Goal: Task Accomplishment & Management: Manage account settings

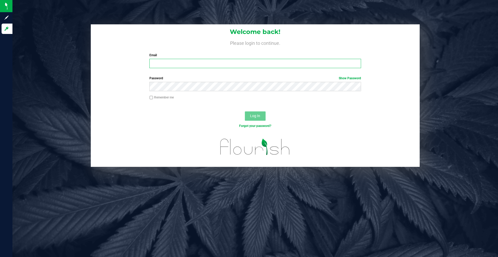
type input "[PERSON_NAME][EMAIL_ADDRESS][DOMAIN_NAME]"
click at [251, 115] on span "Log In" at bounding box center [255, 116] width 10 height 4
type input "[PERSON_NAME][EMAIL_ADDRESS][DOMAIN_NAME]"
click at [258, 118] on span "Log In" at bounding box center [255, 116] width 10 height 4
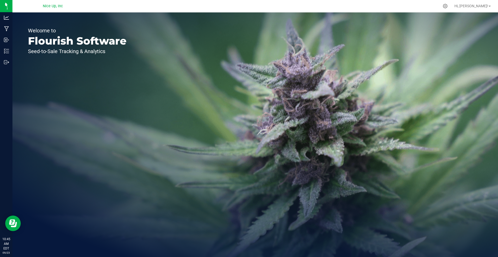
drag, startPoint x: 197, startPoint y: 59, endPoint x: 202, endPoint y: 57, distance: 5.1
click at [200, 57] on div "Welcome to Flourish Software Seed-to-Sale Tracking & Analytics" at bounding box center [254, 134] width 485 height 245
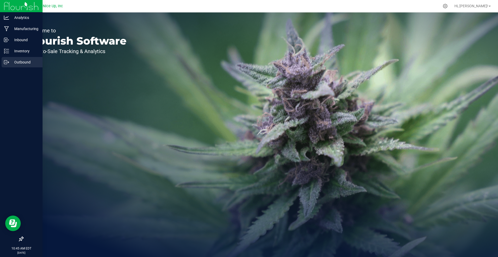
click at [9, 64] on p "Outbound" at bounding box center [24, 62] width 31 height 6
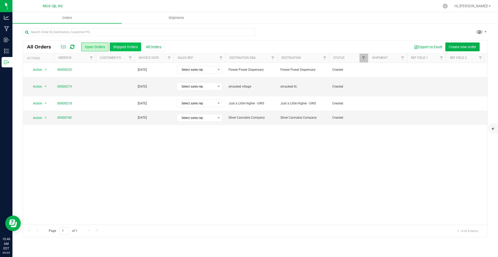
click at [135, 45] on button "Shipped Orders" at bounding box center [125, 47] width 31 height 9
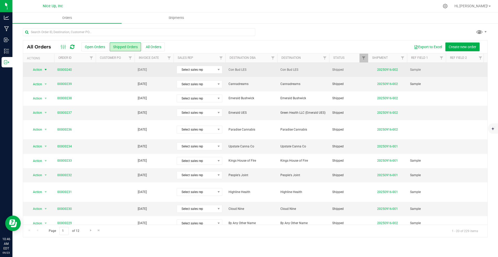
click at [45, 70] on span "select" at bounding box center [46, 70] width 4 height 4
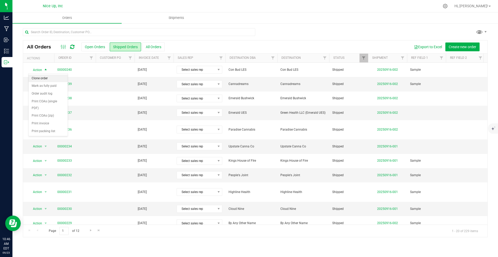
click at [48, 77] on li "Clone order" at bounding box center [48, 79] width 39 height 8
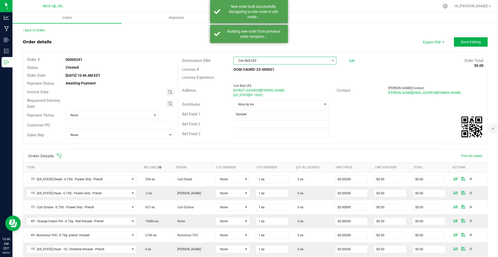
click at [260, 63] on span "Con Bud LES" at bounding box center [282, 60] width 96 height 7
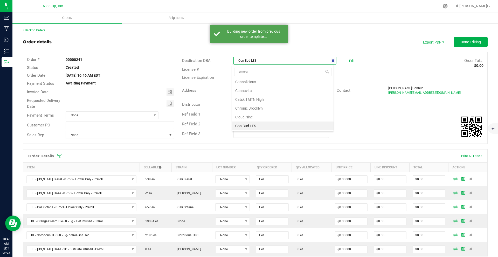
type input "emerald"
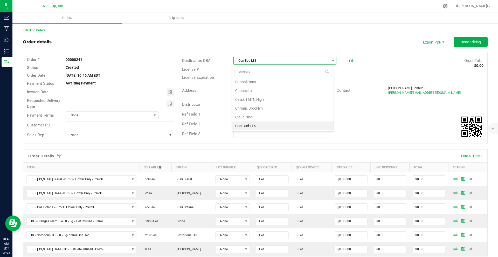
scroll to position [0, 0]
click at [270, 83] on li "Emerald Bushwick" at bounding box center [282, 83] width 101 height 9
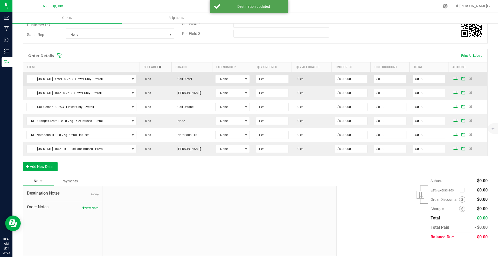
scroll to position [104, 0]
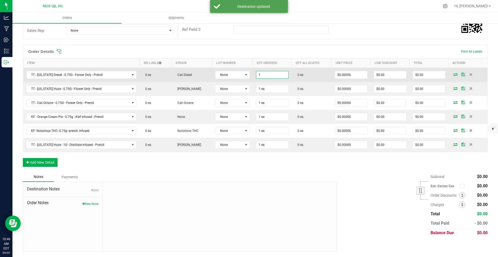
click at [265, 78] on input "1" at bounding box center [272, 74] width 32 height 7
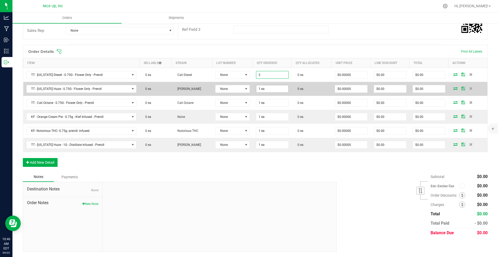
type input "2 ea"
click at [264, 88] on input "1" at bounding box center [272, 88] width 32 height 7
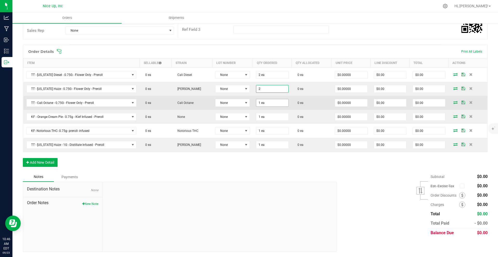
type input "2 ea"
click at [263, 102] on input "1" at bounding box center [272, 102] width 32 height 7
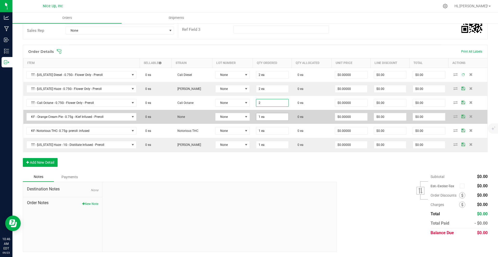
type input "2 ea"
click at [264, 117] on input "1" at bounding box center [272, 116] width 32 height 7
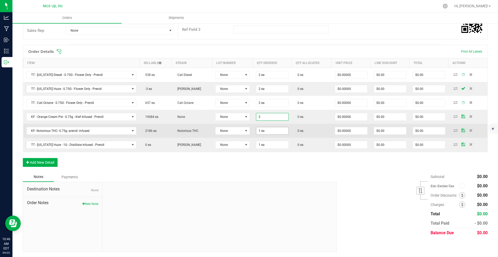
type input "2 ea"
click at [265, 131] on input "1" at bounding box center [272, 130] width 32 height 7
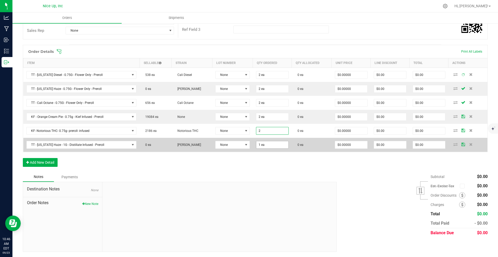
type input "2 ea"
click at [267, 142] on input "1" at bounding box center [272, 144] width 32 height 7
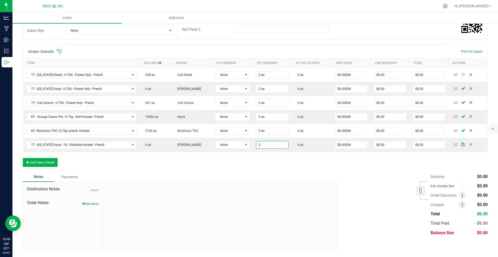
type input "2 ea"
click at [303, 167] on div "Order Details Print All Labels Item Sellable Strain Lot Number Qty Ordered Qty …" at bounding box center [255, 108] width 465 height 127
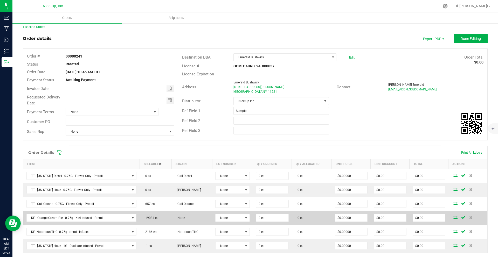
scroll to position [0, 0]
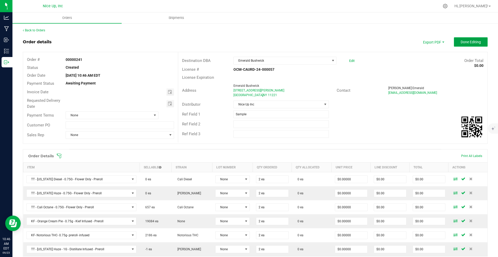
click at [466, 45] on button "Done Editing" at bounding box center [471, 41] width 34 height 9
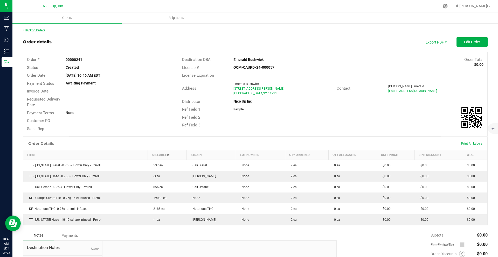
click at [41, 30] on link "Back to Orders" at bounding box center [34, 31] width 22 height 4
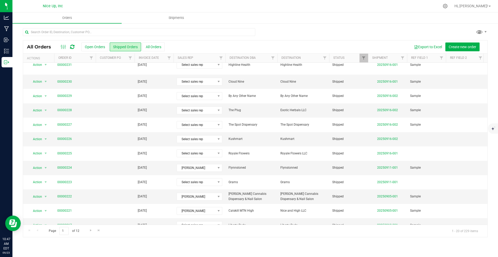
scroll to position [129, 0]
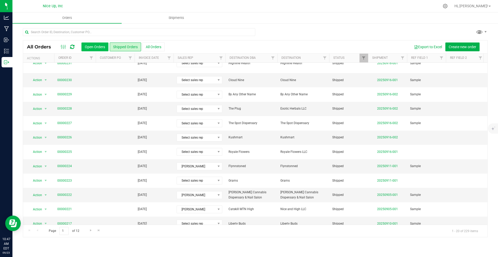
click at [93, 50] on button "Open Orders" at bounding box center [94, 47] width 27 height 9
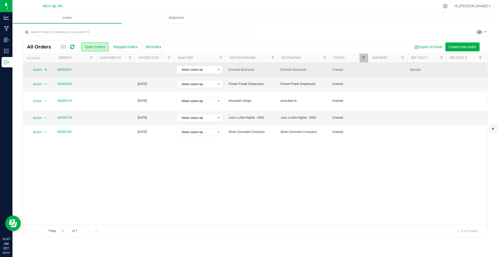
click at [41, 70] on span "Action" at bounding box center [35, 69] width 14 height 7
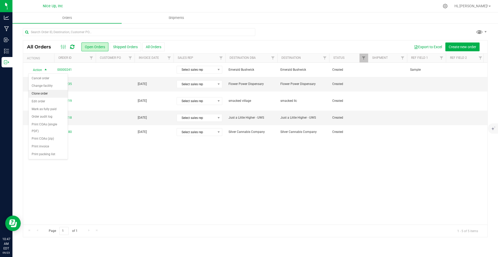
click at [45, 92] on li "Clone order" at bounding box center [48, 94] width 39 height 8
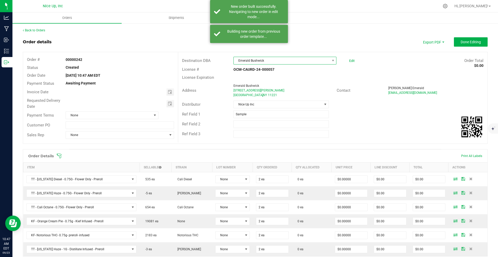
click at [293, 63] on span "Emerald Bushwick" at bounding box center [282, 60] width 96 height 7
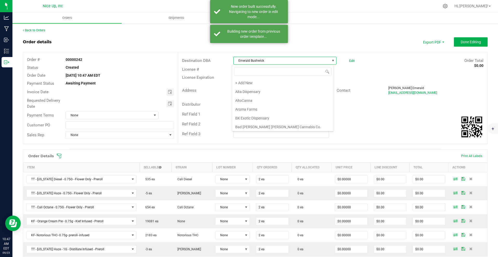
scroll to position [8, 102]
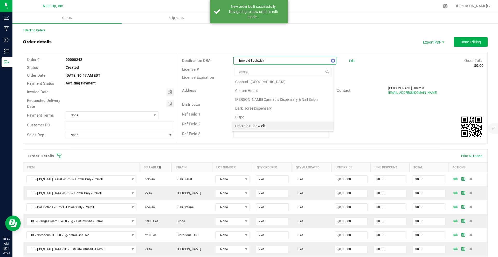
type input "emerald"
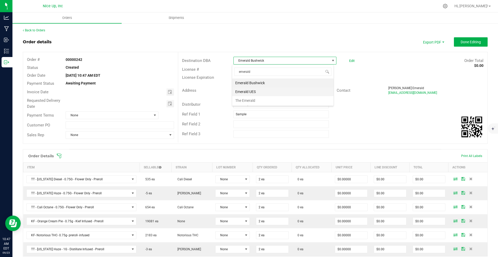
click at [293, 88] on li "Emerald UES" at bounding box center [282, 91] width 101 height 9
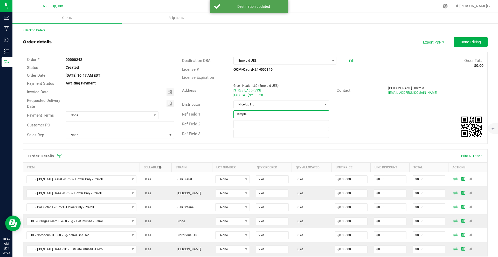
drag, startPoint x: 248, startPoint y: 116, endPoint x: 222, endPoint y: 114, distance: 26.0
click at [225, 113] on div "Ref Field 1 Sample" at bounding box center [332, 114] width 309 height 10
type input "Education"
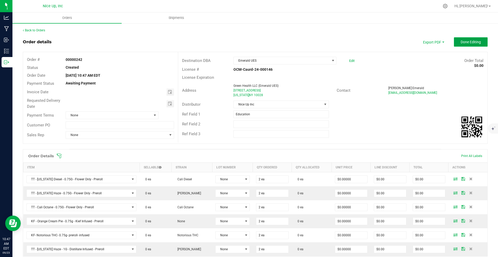
click at [463, 43] on span "Done Editing" at bounding box center [470, 42] width 20 height 4
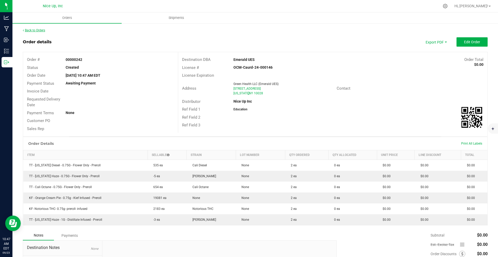
click at [37, 30] on link "Back to Orders" at bounding box center [34, 31] width 22 height 4
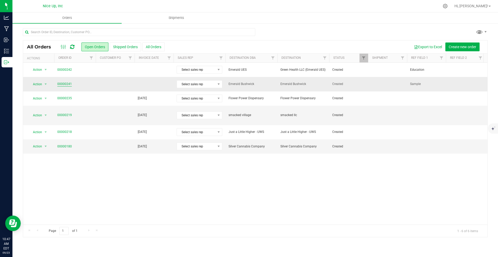
click at [69, 84] on link "00000241" at bounding box center [64, 84] width 15 height 5
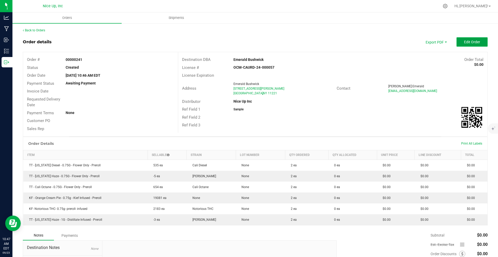
click at [465, 40] on span "Edit Order" at bounding box center [472, 42] width 16 height 4
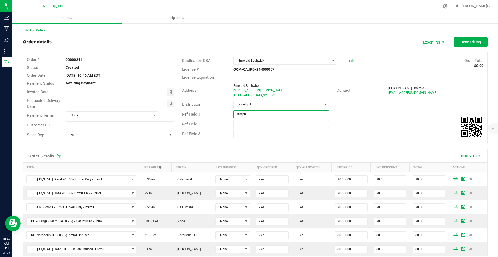
drag, startPoint x: 251, startPoint y: 114, endPoint x: 227, endPoint y: 111, distance: 23.8
click at [229, 111] on div "Sample" at bounding box center [280, 114] width 103 height 8
type input "Education"
click at [381, 128] on div "Ref Field 2" at bounding box center [332, 124] width 309 height 10
click at [472, 38] on button "Done Editing" at bounding box center [471, 41] width 34 height 9
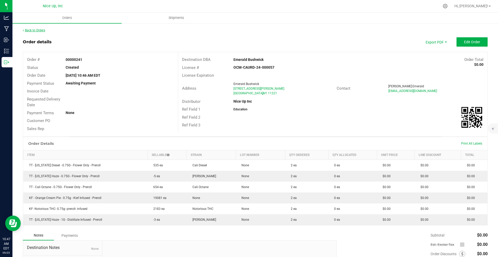
click at [38, 29] on link "Back to Orders" at bounding box center [34, 31] width 22 height 4
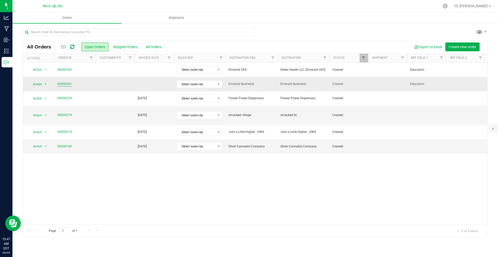
click at [68, 85] on link "00000241" at bounding box center [64, 84] width 15 height 5
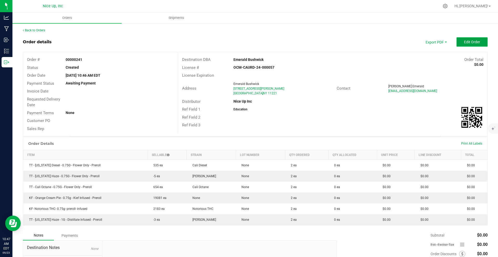
click at [464, 40] on span "Edit Order" at bounding box center [472, 42] width 16 height 4
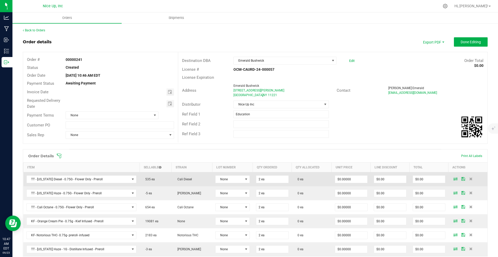
click at [453, 178] on icon at bounding box center [455, 178] width 4 height 3
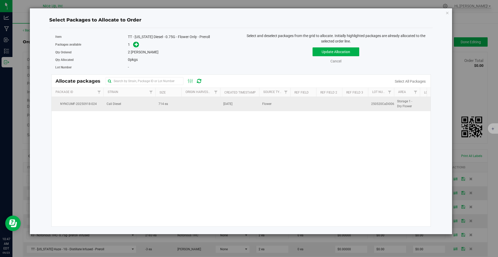
click at [166, 106] on span "714 ea" at bounding box center [163, 104] width 10 height 5
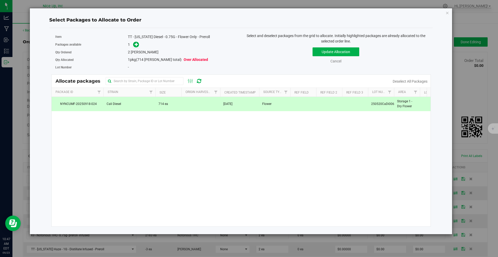
click at [139, 48] on div "Packages available 1" at bounding box center [146, 45] width 182 height 8
click at [135, 45] on icon at bounding box center [137, 45] width 4 height 4
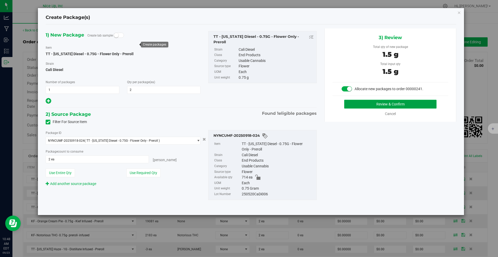
click at [396, 104] on button "Review & Confirm" at bounding box center [390, 104] width 92 height 9
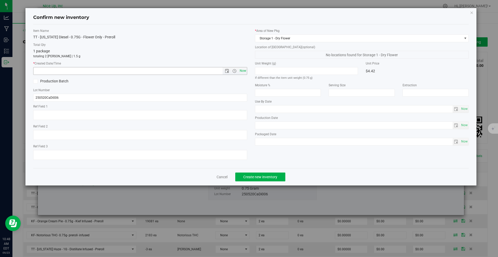
click at [241, 72] on span "Now" at bounding box center [242, 71] width 9 height 8
type input "9/23/2025 10:48 AM"
click at [266, 176] on span "Create new inventory" at bounding box center [260, 177] width 34 height 4
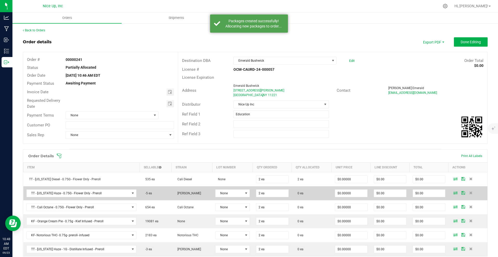
click at [451, 193] on span at bounding box center [455, 192] width 8 height 3
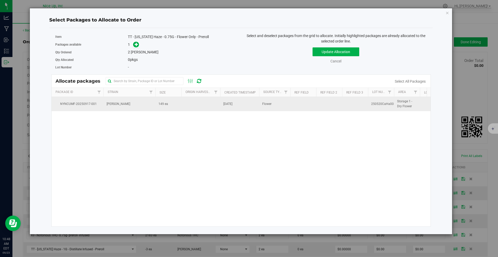
click at [172, 104] on td "149 ea" at bounding box center [168, 104] width 26 height 14
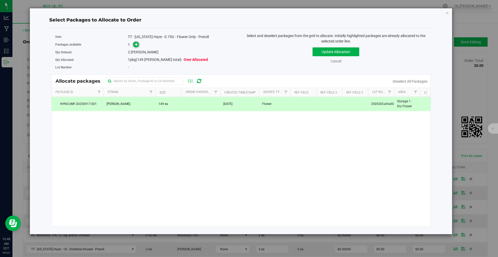
click at [138, 46] on span at bounding box center [136, 45] width 6 height 6
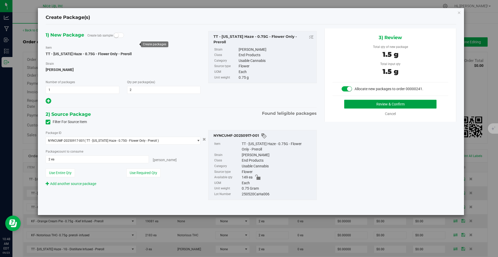
click at [376, 102] on button "Review & Confirm" at bounding box center [390, 104] width 92 height 9
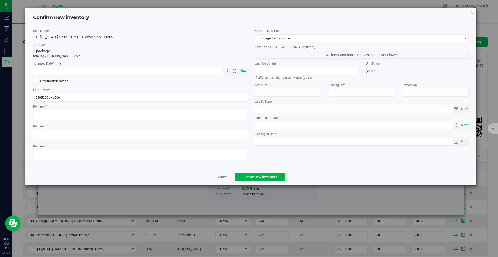
click at [240, 71] on span "Now" at bounding box center [242, 71] width 9 height 8
type input "9/23/2025 10:48 AM"
click at [262, 177] on span "Create new inventory" at bounding box center [260, 177] width 34 height 4
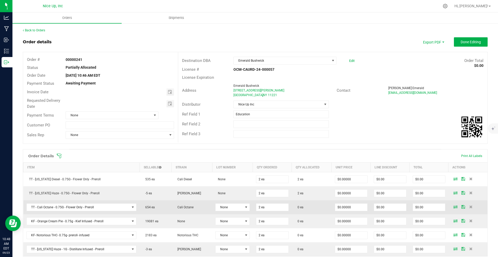
click at [453, 207] on icon at bounding box center [455, 206] width 4 height 3
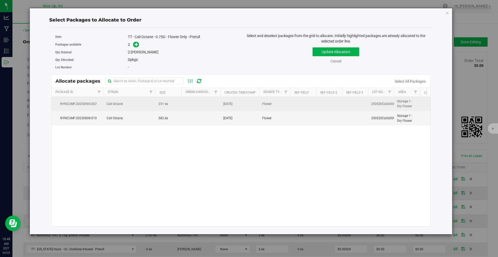
click at [168, 104] on td "251 ea" at bounding box center [168, 104] width 26 height 14
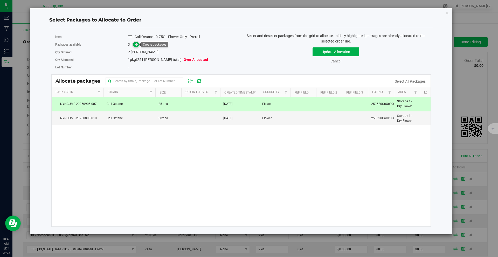
click at [136, 45] on icon at bounding box center [137, 45] width 4 height 4
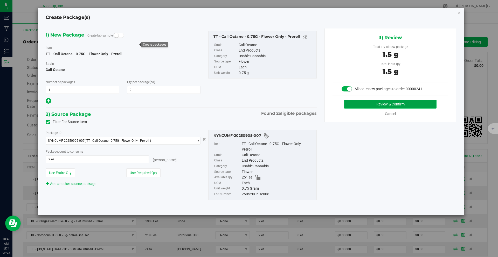
click at [387, 103] on button "Review & Confirm" at bounding box center [390, 104] width 92 height 9
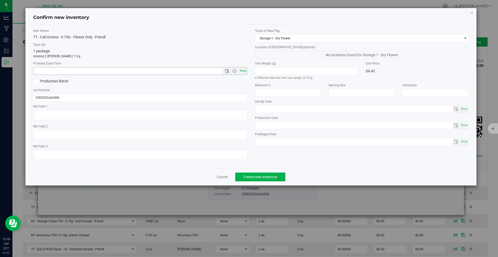
click at [240, 71] on span "Now" at bounding box center [242, 71] width 9 height 8
type input "9/23/2025 10:48 AM"
click at [269, 177] on span "Create new inventory" at bounding box center [260, 177] width 34 height 4
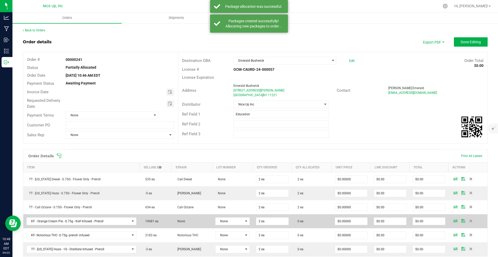
click at [453, 222] on icon at bounding box center [455, 220] width 4 height 3
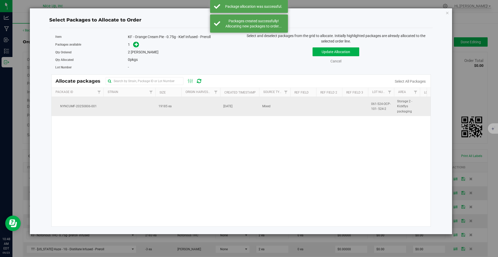
click at [151, 103] on td at bounding box center [129, 106] width 52 height 19
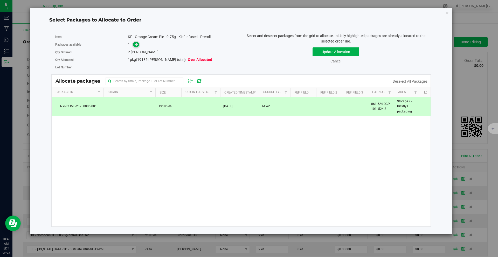
click at [135, 45] on icon at bounding box center [137, 45] width 4 height 4
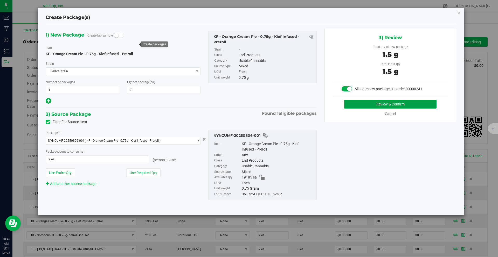
click at [393, 100] on button "Review & Confirm" at bounding box center [390, 104] width 92 height 9
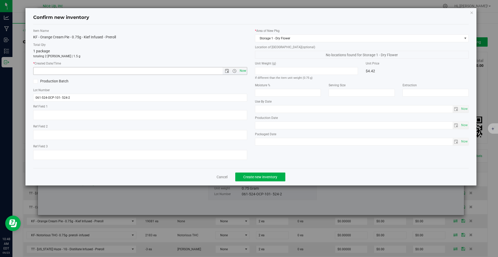
click at [243, 69] on span "Now" at bounding box center [242, 71] width 9 height 8
type input "9/23/2025 10:48 AM"
click at [261, 174] on button "Create new inventory" at bounding box center [260, 177] width 50 height 9
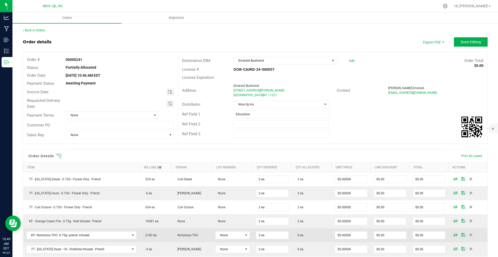
click at [453, 236] on icon at bounding box center [455, 234] width 4 height 3
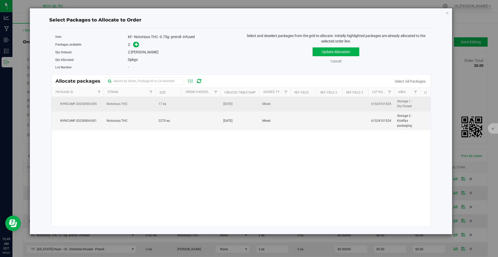
click at [242, 108] on td "Sep 5, 2025" at bounding box center [239, 104] width 39 height 14
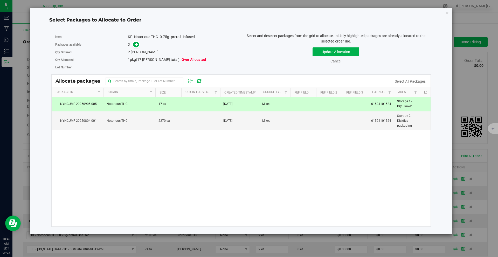
click at [139, 46] on div "2" at bounding box center [182, 45] width 109 height 6
click at [137, 45] on icon at bounding box center [137, 45] width 4 height 4
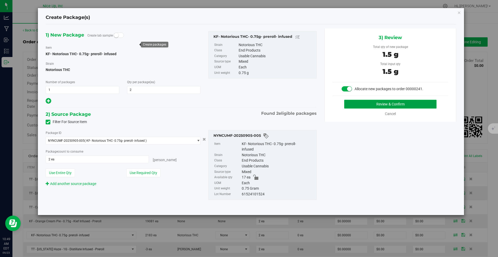
click at [366, 105] on button "Review & Confirm" at bounding box center [390, 104] width 92 height 9
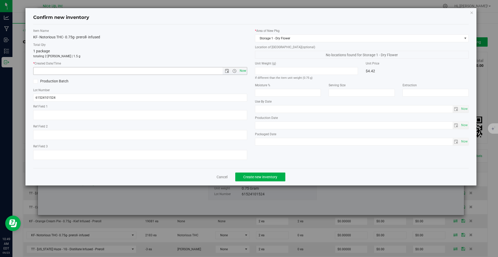
click at [239, 72] on span "Now" at bounding box center [242, 71] width 9 height 8
type input "9/23/2025 10:49 AM"
click at [261, 177] on span "Create new inventory" at bounding box center [260, 177] width 34 height 4
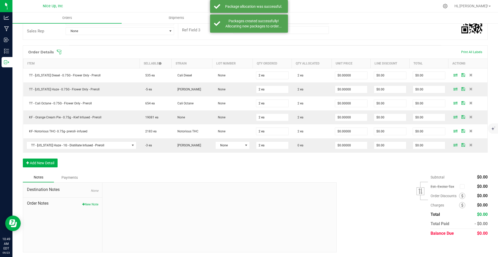
scroll to position [104, 0]
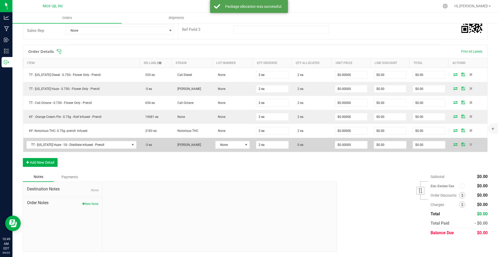
click at [453, 144] on icon at bounding box center [455, 144] width 4 height 3
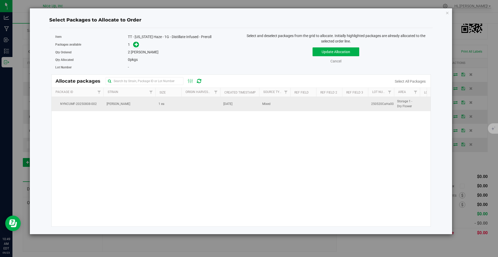
click at [172, 101] on td "1 ea" at bounding box center [168, 104] width 26 height 14
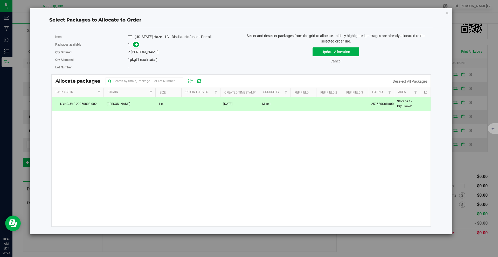
click at [448, 12] on icon "button" at bounding box center [447, 13] width 4 height 6
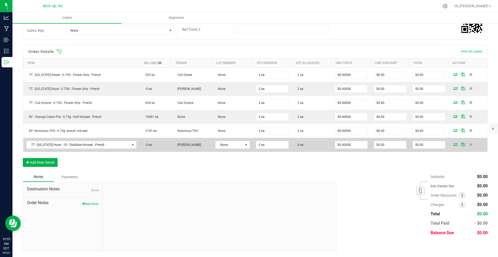
click at [451, 145] on span at bounding box center [455, 144] width 8 height 3
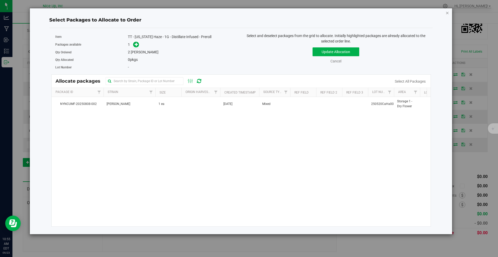
click at [448, 15] on icon "button" at bounding box center [447, 13] width 4 height 6
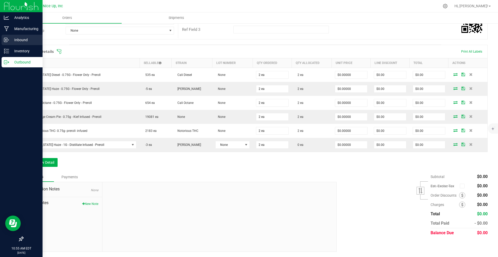
click at [7, 37] on div "Inbound" at bounding box center [22, 40] width 41 height 10
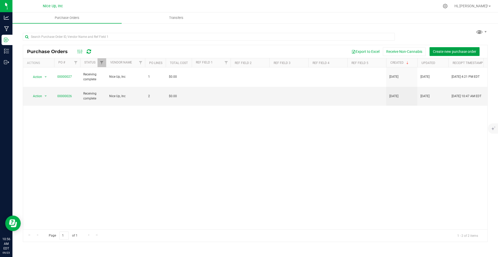
click at [442, 53] on span "Create new purchase order" at bounding box center [454, 52] width 43 height 4
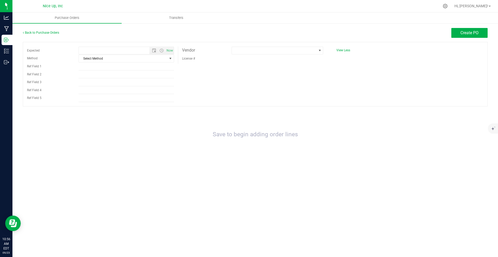
type input "9/23/2025 10:56 AM"
click at [241, 50] on span at bounding box center [274, 50] width 85 height 7
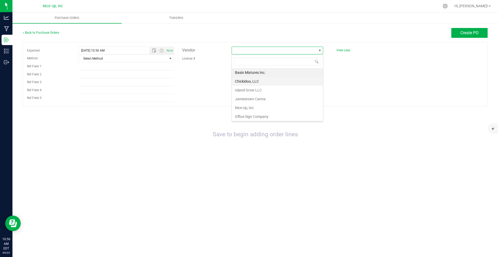
scroll to position [8, 92]
click at [244, 109] on li "Nice Up, Inc" at bounding box center [277, 107] width 91 height 9
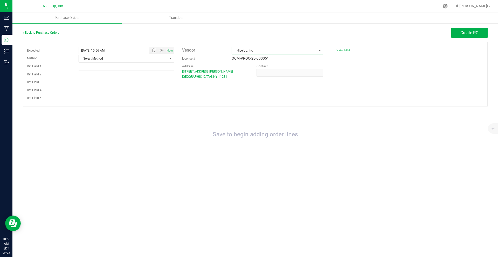
click at [121, 60] on span "Select Method" at bounding box center [123, 58] width 88 height 7
click at [118, 111] on li "Other" at bounding box center [126, 114] width 95 height 8
click at [467, 32] on span "Create PO" at bounding box center [469, 32] width 18 height 5
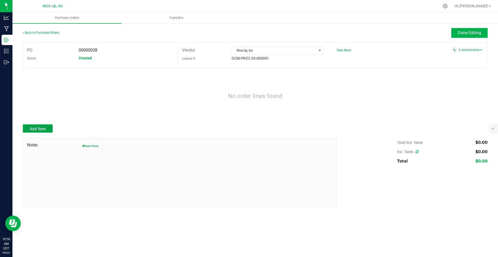
click at [40, 131] on span "Add Item" at bounding box center [38, 129] width 16 height 5
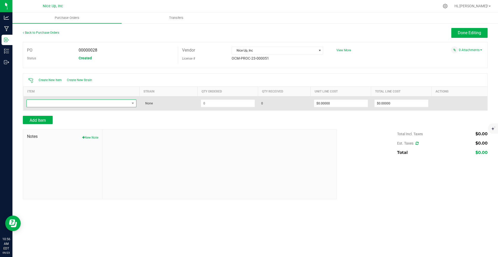
click at [67, 104] on span "NO DATA FOUND" at bounding box center [78, 103] width 103 height 7
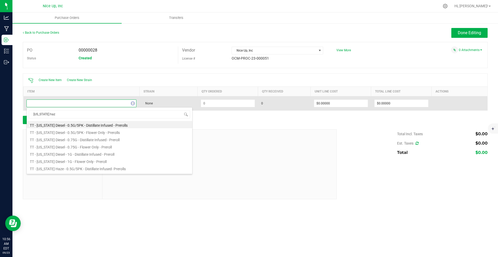
type input "california haze"
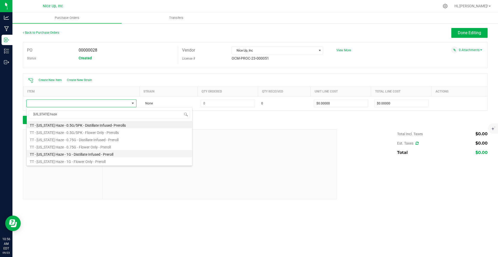
click at [76, 155] on li "TT - California Haze - 1G - Distillate Infused - Preroll" at bounding box center [109, 153] width 165 height 7
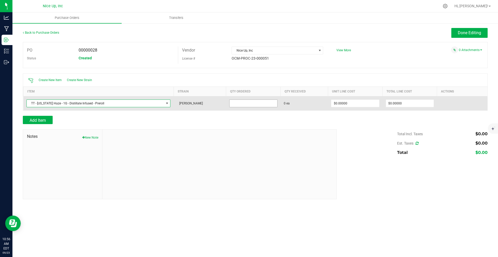
click at [242, 104] on input at bounding box center [253, 103] width 48 height 7
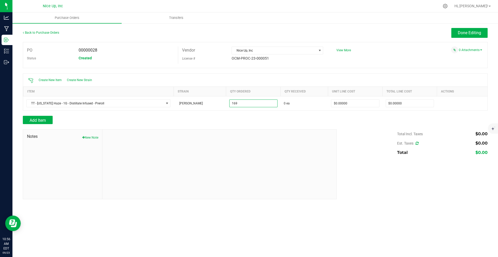
type input "169 ea"
click at [265, 115] on div at bounding box center [255, 113] width 465 height 5
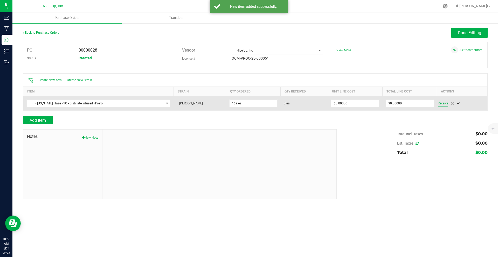
click at [442, 104] on span "Receive" at bounding box center [443, 103] width 10 height 6
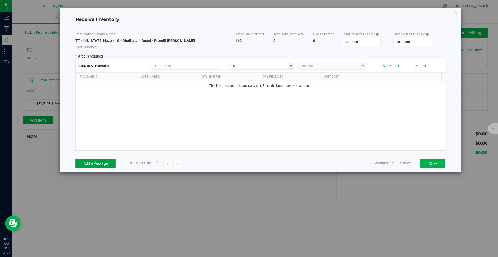
click at [104, 163] on button "Add a Package" at bounding box center [95, 163] width 40 height 9
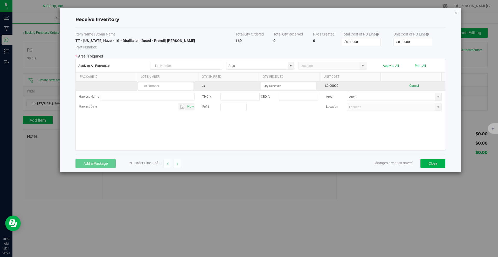
click at [166, 87] on input "text" at bounding box center [165, 86] width 55 height 8
paste input "250520CaHa005"
type input "250520CaHa005"
click at [276, 86] on input at bounding box center [288, 85] width 55 height 7
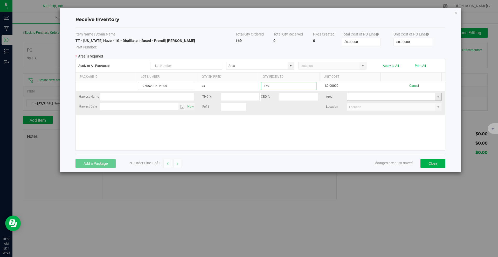
type input "169 ea"
click at [430, 98] on kendo-grid-list "250520CaHa005 ea 169 ea $0.00000 Cancel Harvest Name THC % CBD % Area Harvest D…" at bounding box center [260, 115] width 369 height 69
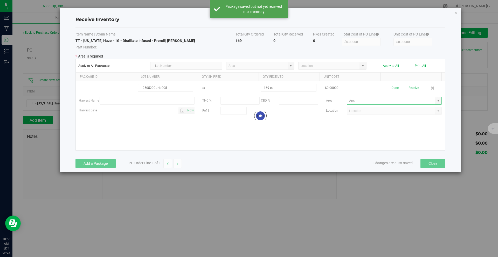
click at [433, 100] on div at bounding box center [260, 115] width 369 height 69
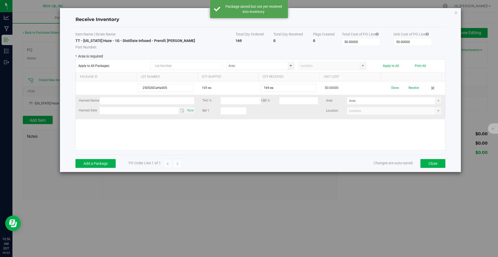
click at [438, 101] on div "Area" at bounding box center [384, 101] width 124 height 8
click at [437, 101] on span at bounding box center [438, 100] width 6 height 7
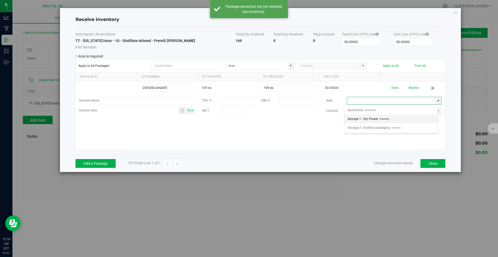
click at [395, 120] on li "Storage 1 - Dry Flower Inventory" at bounding box center [390, 119] width 93 height 9
type input "Storage 1 - Dry Flower"
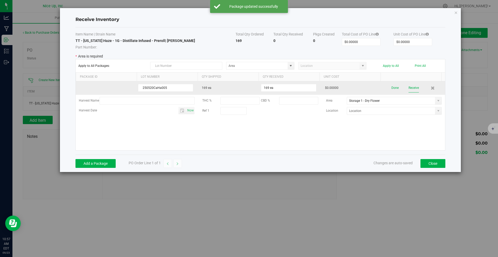
click at [408, 87] on button "Receive" at bounding box center [413, 87] width 10 height 9
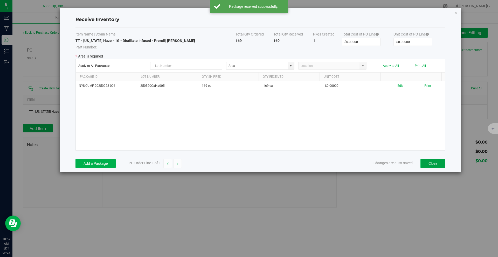
click at [428, 164] on button "Close" at bounding box center [432, 163] width 25 height 9
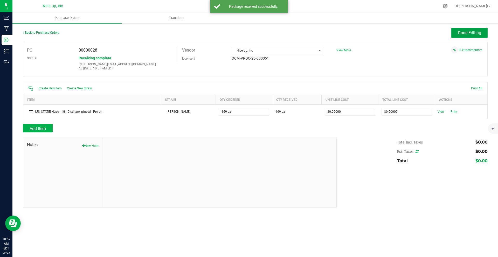
click at [475, 33] on span "Done Editing" at bounding box center [469, 32] width 23 height 5
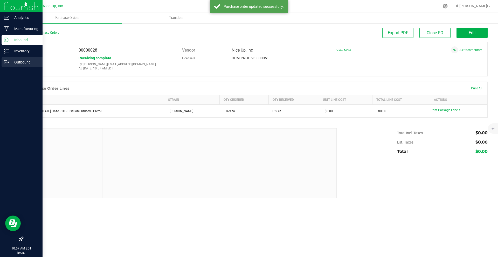
click at [4, 63] on icon at bounding box center [6, 62] width 5 height 5
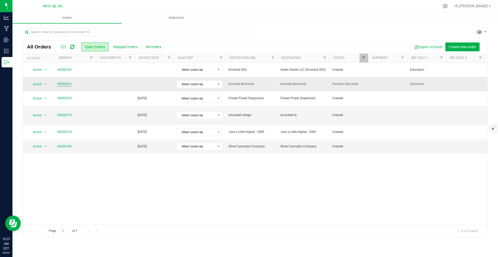
click at [61, 82] on link "00000241" at bounding box center [64, 84] width 15 height 5
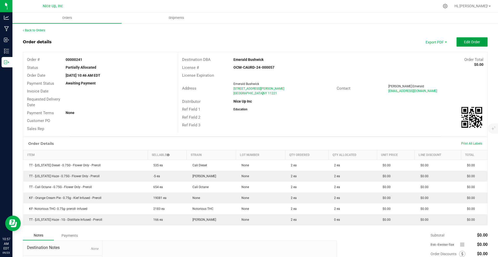
click at [476, 44] on button "Edit Order" at bounding box center [471, 41] width 31 height 9
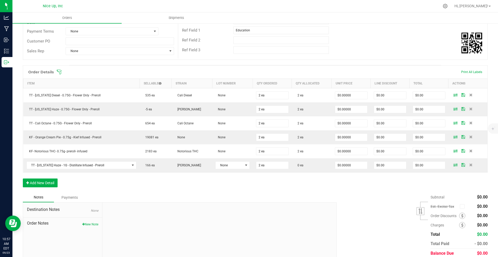
scroll to position [104, 0]
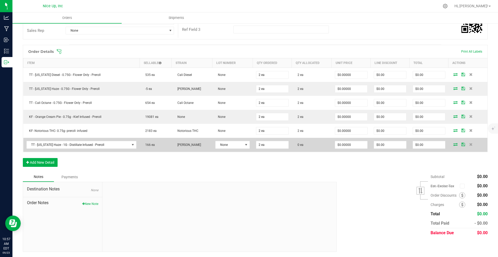
click at [453, 146] on icon at bounding box center [455, 144] width 4 height 3
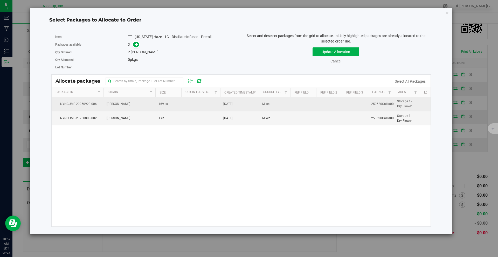
click at [121, 110] on td "Cali Haze" at bounding box center [129, 104] width 52 height 14
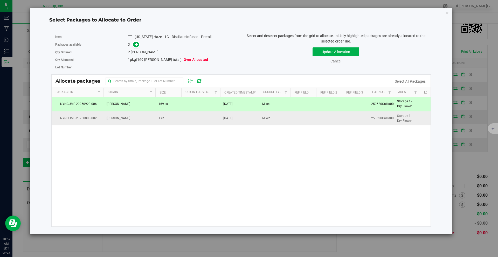
click at [120, 117] on td "Cali Haze" at bounding box center [129, 118] width 52 height 14
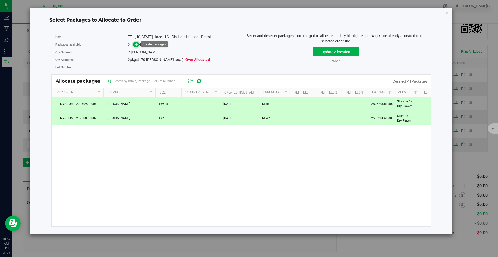
click at [137, 44] on icon at bounding box center [137, 45] width 4 height 4
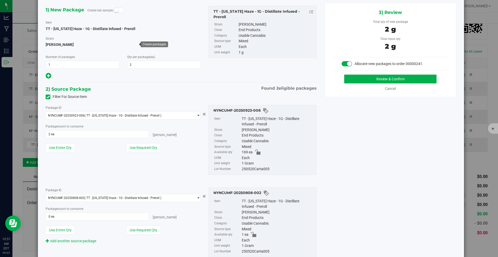
scroll to position [38, 0]
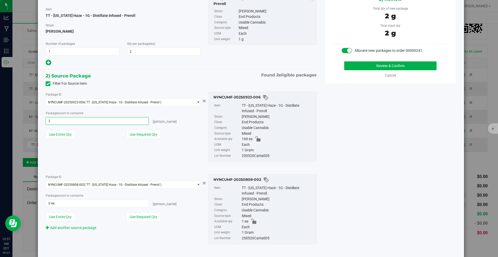
drag, startPoint x: 58, startPoint y: 122, endPoint x: 39, endPoint y: 120, distance: 18.7
click at [39, 120] on div "Create Package(s) 1) New Package Create lab sample Item TT - California Haze - …" at bounding box center [251, 115] width 426 height 290
type input "1"
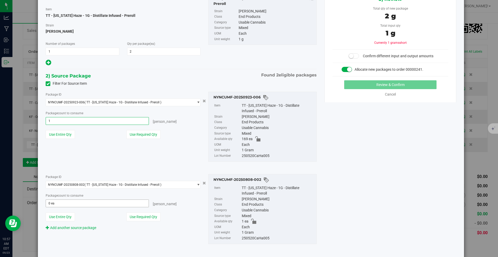
type input "1 ea"
click at [75, 204] on span at bounding box center [97, 204] width 103 height 8
click at [68, 216] on button "Use Entire Qty" at bounding box center [60, 217] width 29 height 9
type input "1 ea"
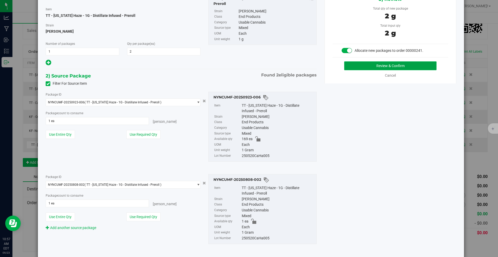
click at [379, 65] on button "Review & Confirm" at bounding box center [390, 65] width 92 height 9
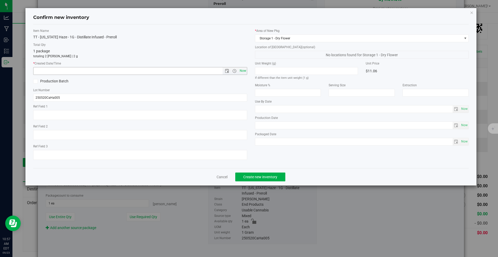
click at [245, 69] on span "Now" at bounding box center [242, 71] width 9 height 8
type input "9/23/2025 10:57 AM"
click at [257, 175] on span "Create new inventory" at bounding box center [260, 177] width 34 height 4
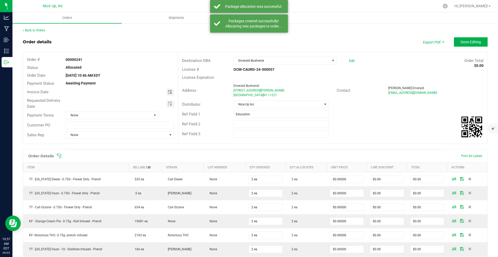
click at [168, 92] on span "Toggle calendar" at bounding box center [170, 92] width 4 height 4
drag, startPoint x: 128, startPoint y: 141, endPoint x: 135, endPoint y: 134, distance: 9.9
click at [128, 141] on span "26" at bounding box center [127, 143] width 8 height 8
type input "09/26/2025"
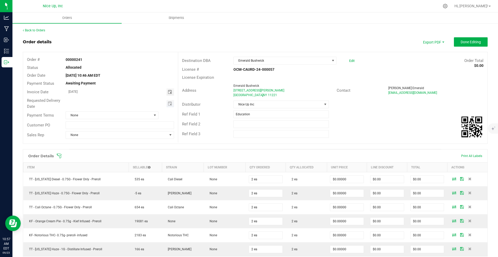
click at [169, 106] on span "Toggle calendar" at bounding box center [170, 103] width 8 height 7
click at [126, 155] on span "26" at bounding box center [127, 155] width 8 height 8
type input "09/26/2025"
click at [470, 43] on span "Done Editing" at bounding box center [470, 42] width 20 height 4
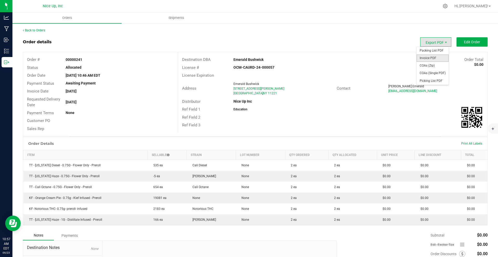
click at [433, 55] on span "Invoice PDF" at bounding box center [432, 58] width 32 height 8
click at [38, 29] on link "Back to Orders" at bounding box center [34, 31] width 22 height 4
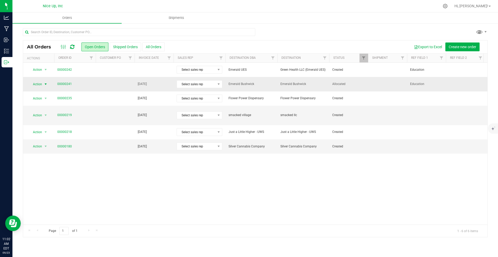
click at [45, 84] on span "select" at bounding box center [46, 84] width 4 height 4
click at [49, 150] on li "Print invoice" at bounding box center [48, 154] width 39 height 8
click at [119, 47] on button "Shipped Orders" at bounding box center [125, 47] width 31 height 9
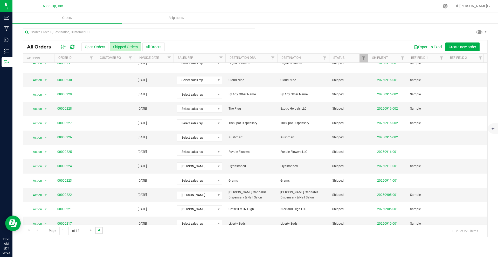
click at [99, 231] on span "Go to the last page" at bounding box center [99, 230] width 4 height 4
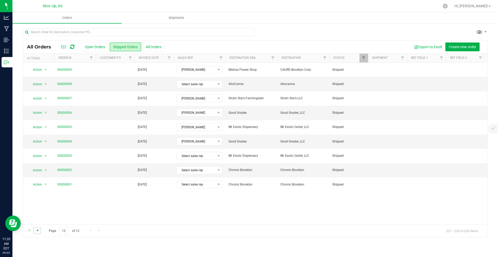
click at [38, 231] on span "Go to the previous page" at bounding box center [37, 230] width 4 height 4
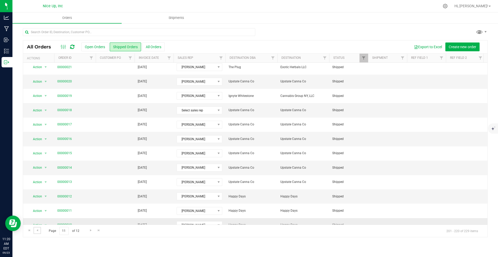
scroll to position [129, 0]
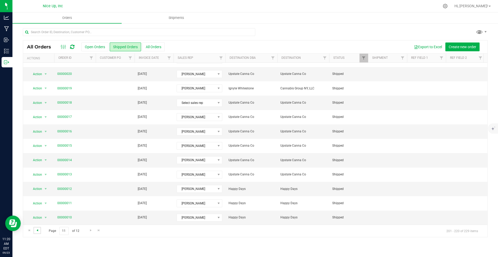
click at [38, 231] on span "Go to the previous page" at bounding box center [37, 230] width 4 height 4
click at [38, 230] on span "Go to the previous page" at bounding box center [37, 230] width 4 height 4
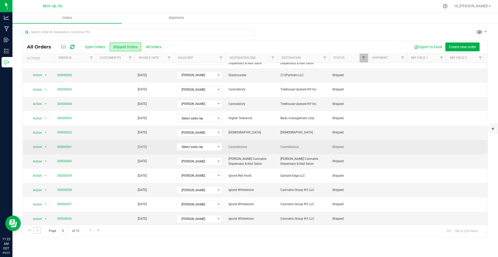
scroll to position [37, 0]
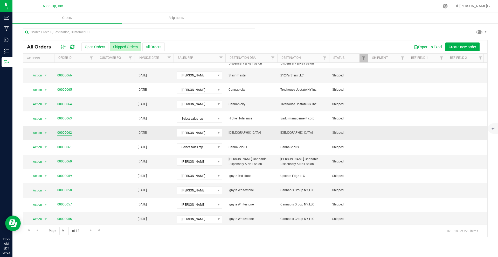
click at [67, 133] on link "00000062" at bounding box center [64, 132] width 15 height 5
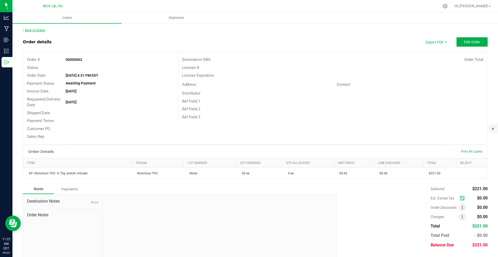
click at [37, 31] on link "Back to Orders" at bounding box center [34, 31] width 22 height 4
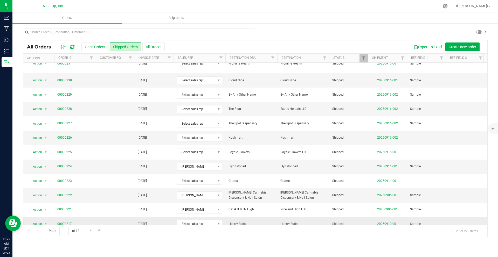
scroll to position [129, 0]
click at [100, 230] on span "Go to the last page" at bounding box center [99, 230] width 4 height 4
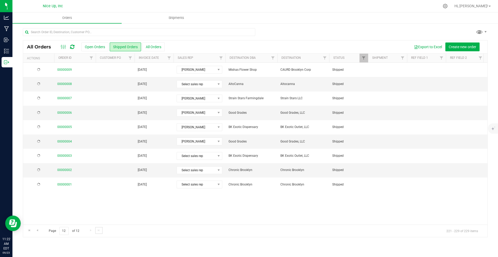
scroll to position [0, 0]
click at [38, 231] on span "Go to the previous page" at bounding box center [37, 230] width 4 height 4
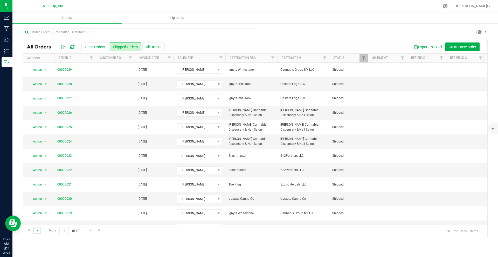
click at [38, 231] on span "Go to the previous page" at bounding box center [37, 230] width 4 height 4
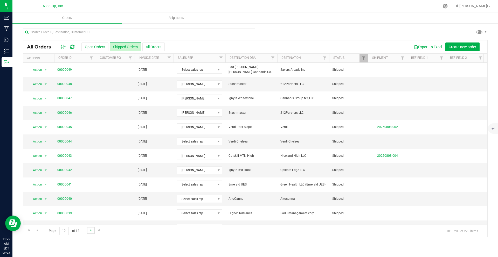
click at [87, 230] on link "Go to the next page" at bounding box center [91, 230] width 8 height 7
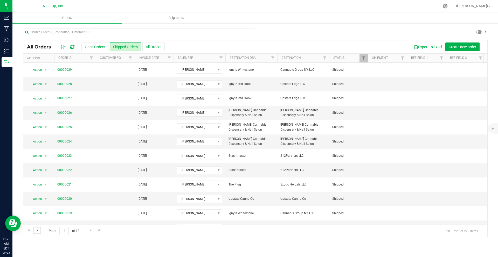
click at [37, 230] on span "Go to the previous page" at bounding box center [37, 230] width 4 height 4
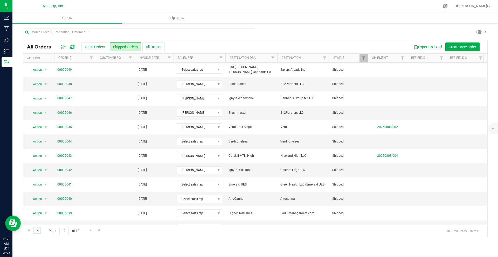
click at [39, 231] on span "Go to the previous page" at bounding box center [37, 230] width 4 height 4
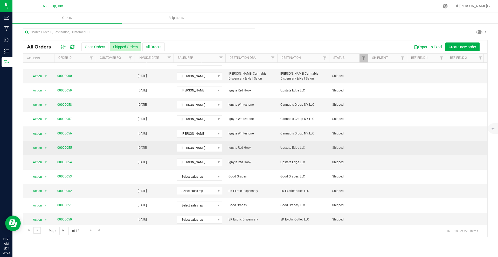
scroll to position [129, 0]
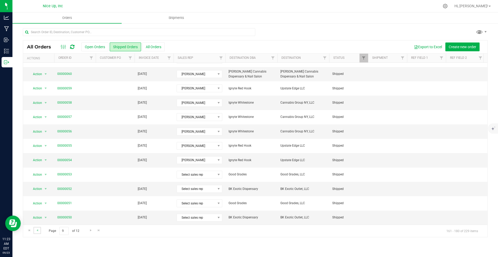
click at [34, 231] on link "Go to the previous page" at bounding box center [37, 230] width 8 height 7
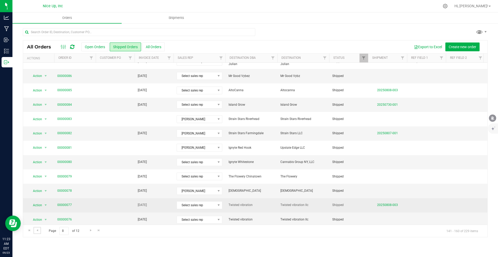
scroll to position [37, 0]
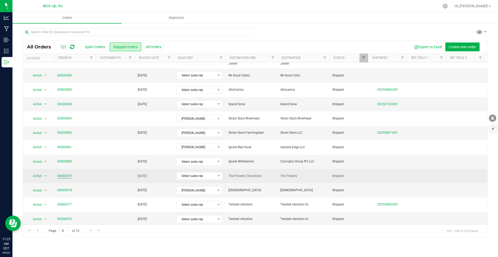
click at [61, 176] on link "00000079" at bounding box center [64, 176] width 15 height 5
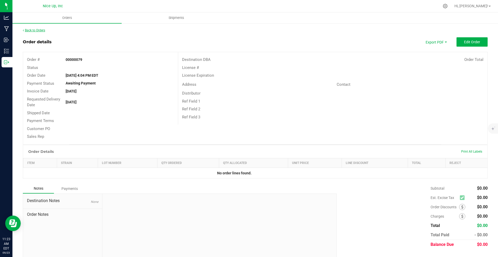
click at [42, 31] on link "Back to Orders" at bounding box center [34, 31] width 22 height 4
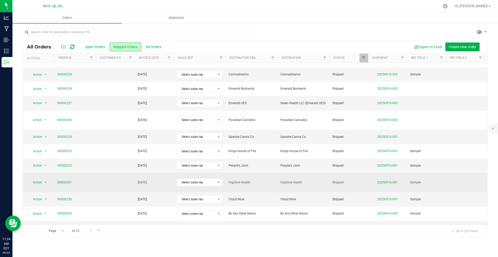
scroll to position [37, 0]
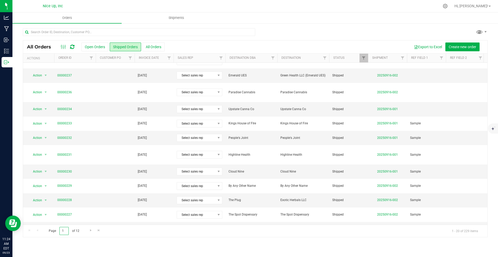
drag, startPoint x: 66, startPoint y: 231, endPoint x: 52, endPoint y: 231, distance: 13.7
click at [52, 231] on span "Page 1 of 12" at bounding box center [63, 231] width 39 height 8
type input "9"
click at [111, 232] on div "Page 9 of 12 1 - 20 of 229 items" at bounding box center [255, 231] width 464 height 12
click at [88, 230] on link "Go to the next page" at bounding box center [91, 230] width 8 height 7
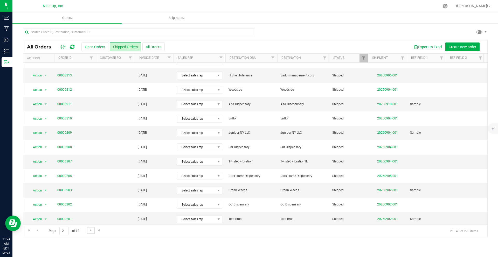
scroll to position [0, 0]
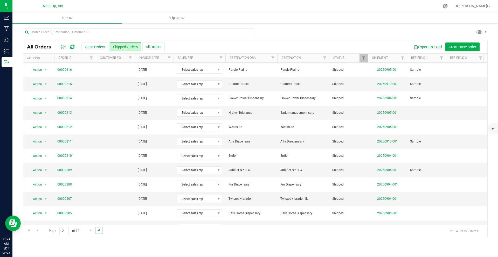
click at [97, 231] on span "Go to the last page" at bounding box center [99, 230] width 4 height 4
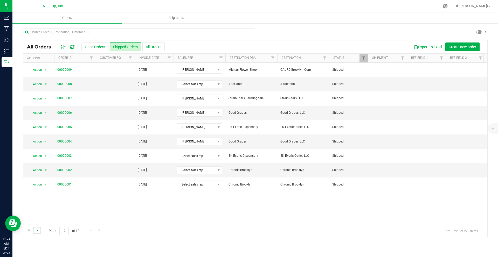
click at [38, 230] on span "Go to the previous page" at bounding box center [37, 230] width 4 height 4
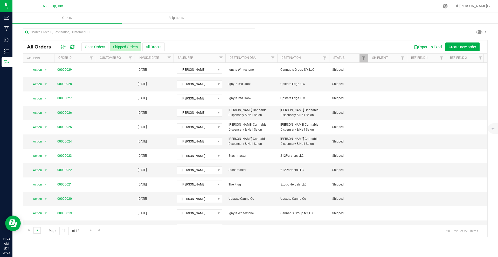
click at [39, 230] on span "Go to the previous page" at bounding box center [37, 230] width 4 height 4
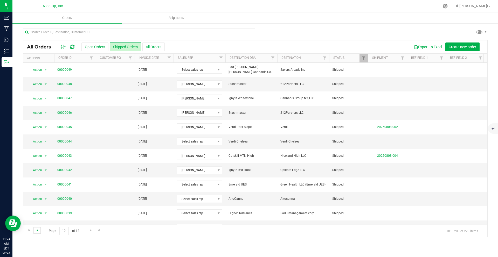
click at [39, 230] on span "Go to the previous page" at bounding box center [37, 230] width 4 height 4
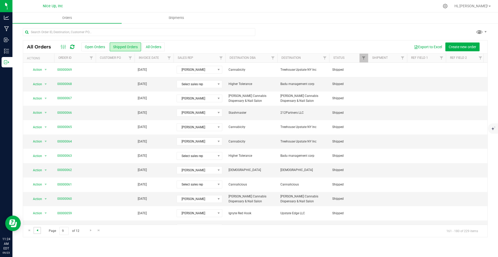
click at [38, 230] on span "Go to the previous page" at bounding box center [37, 230] width 4 height 4
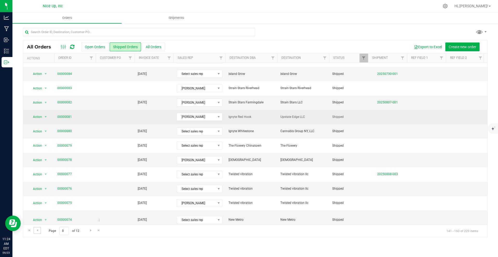
scroll to position [129, 0]
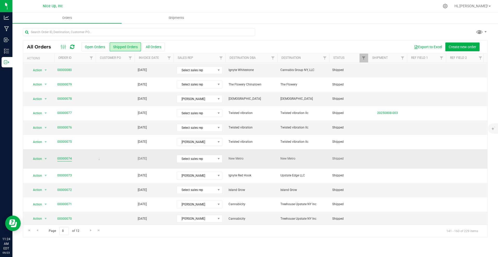
click at [60, 156] on link "00000074" at bounding box center [64, 158] width 15 height 5
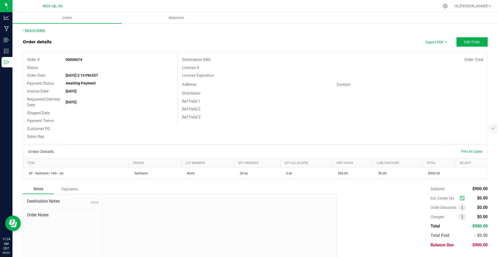
click at [39, 30] on link "Back to Orders" at bounding box center [34, 31] width 22 height 4
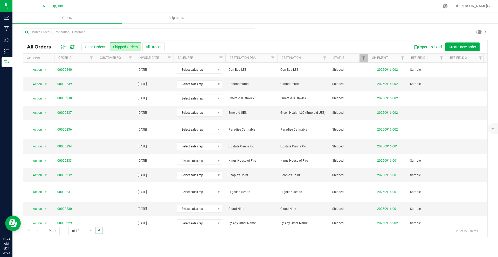
click at [97, 231] on span "Go to the last page" at bounding box center [99, 230] width 4 height 4
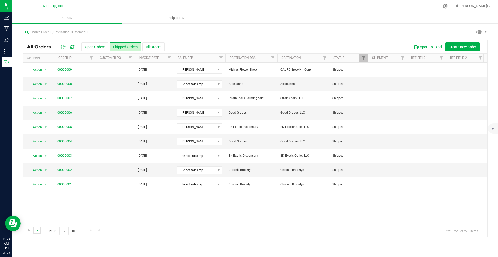
click at [37, 232] on span "Go to the previous page" at bounding box center [37, 230] width 4 height 4
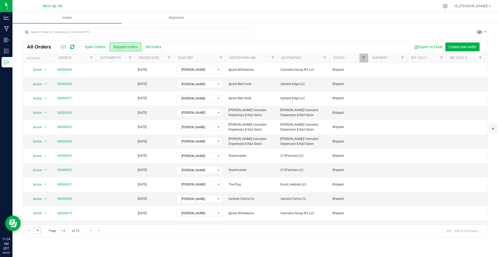
click at [37, 232] on span "Go to the previous page" at bounding box center [37, 230] width 4 height 4
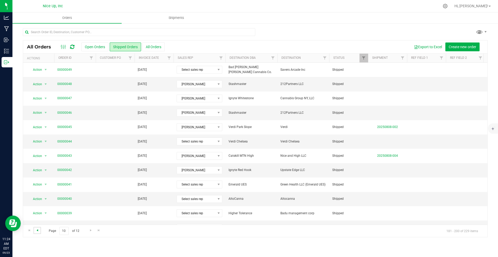
click at [37, 232] on span "Go to the previous page" at bounding box center [37, 230] width 4 height 4
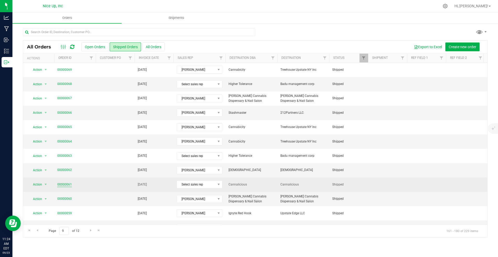
click at [62, 186] on link "00000061" at bounding box center [64, 184] width 15 height 5
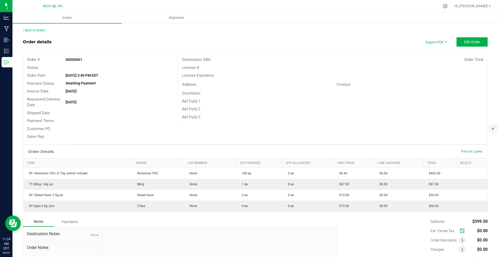
drag, startPoint x: 465, startPoint y: 245, endPoint x: 498, endPoint y: 257, distance: 34.5
click at [498, 257] on div "Orders Shipments Back to Orders Order details Export PDF Edit Order Order # 000…" at bounding box center [254, 134] width 485 height 245
click at [38, 31] on link "Back to Orders" at bounding box center [34, 31] width 22 height 4
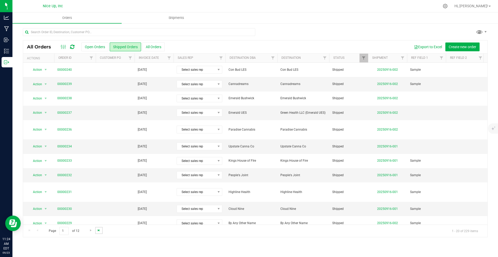
click at [99, 231] on span "Go to the last page" at bounding box center [99, 230] width 4 height 4
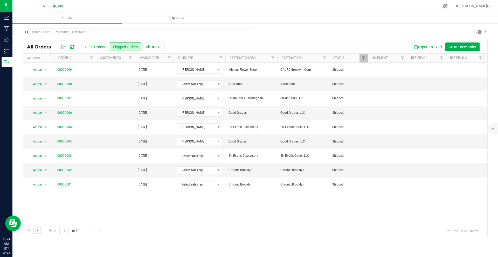
click at [36, 231] on span "Go to the previous page" at bounding box center [37, 230] width 4 height 4
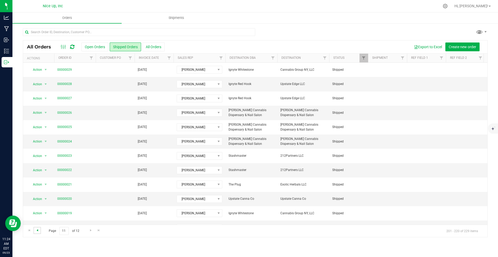
click at [36, 231] on span "Go to the previous page" at bounding box center [37, 230] width 4 height 4
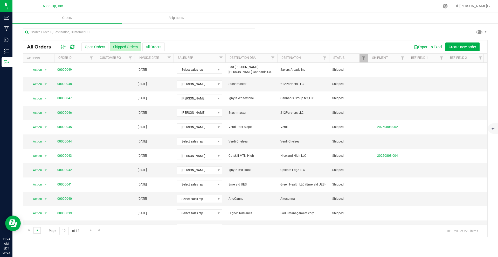
click at [36, 231] on span "Go to the previous page" at bounding box center [37, 230] width 4 height 4
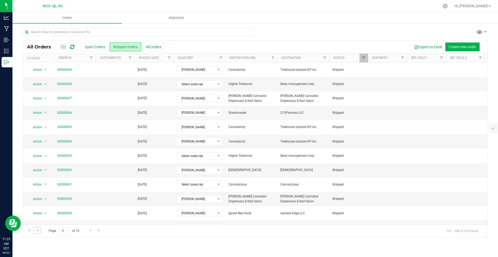
click at [40, 230] on link "Go to the previous page" at bounding box center [37, 230] width 8 height 7
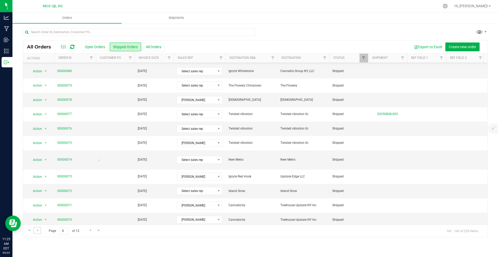
scroll to position [129, 0]
click at [37, 232] on span "Go to the previous page" at bounding box center [37, 230] width 4 height 4
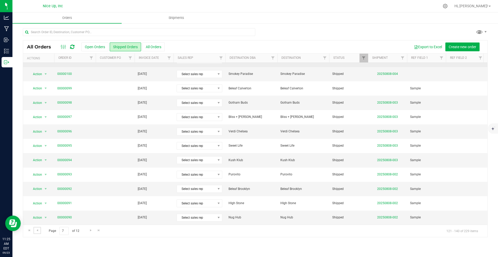
scroll to position [0, 0]
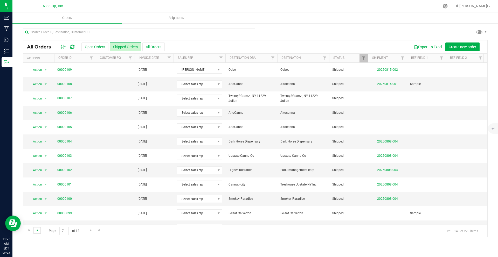
click at [38, 230] on span "Go to the previous page" at bounding box center [37, 230] width 4 height 4
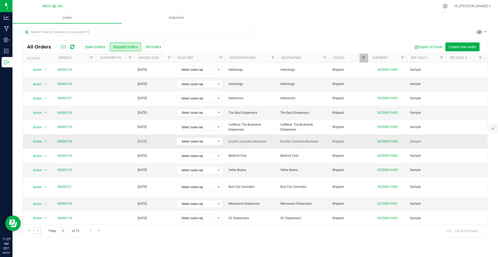
scroll to position [129, 0]
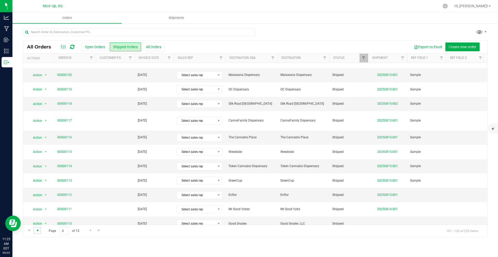
click at [36, 231] on span "Go to the previous page" at bounding box center [37, 230] width 4 height 4
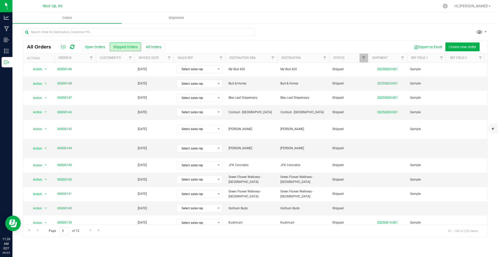
scroll to position [0, 0]
click at [63, 146] on link "00000144" at bounding box center [64, 148] width 15 height 5
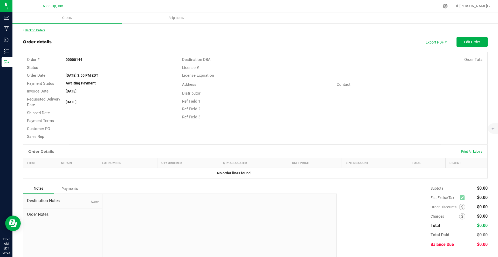
click at [31, 30] on link "Back to Orders" at bounding box center [34, 31] width 22 height 4
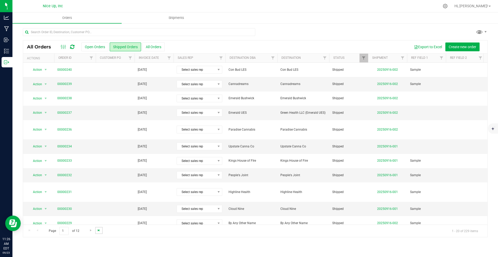
click at [99, 231] on span "Go to the last page" at bounding box center [99, 230] width 4 height 4
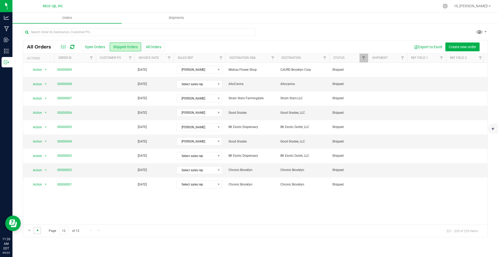
click at [37, 229] on span "Go to the previous page" at bounding box center [37, 230] width 4 height 4
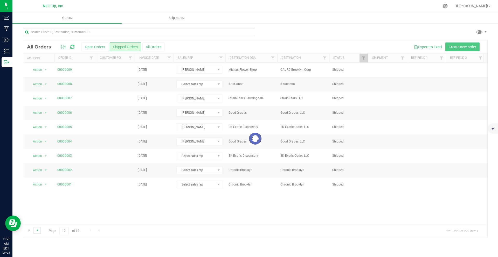
click at [38, 229] on span "Go to the previous page" at bounding box center [37, 230] width 4 height 4
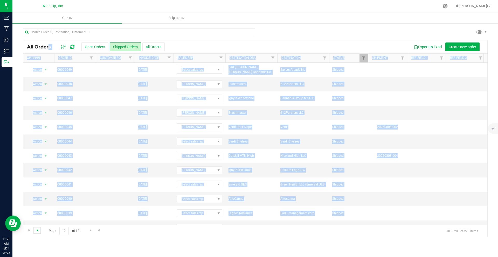
click at [38, 231] on span "Go to the previous page" at bounding box center [37, 230] width 4 height 4
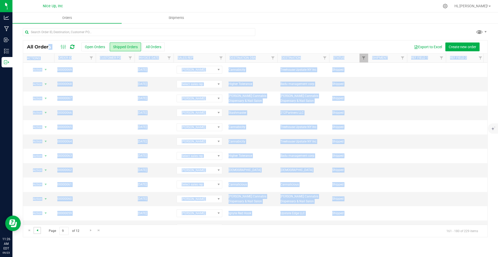
click at [38, 231] on span "Go to the previous page" at bounding box center [37, 230] width 4 height 4
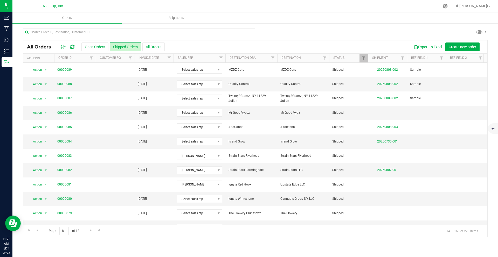
click at [144, 240] on div "All Orders Open Orders Shipped Orders All Orders Export to Excel Create new ord…" at bounding box center [254, 133] width 485 height 220
click at [39, 231] on span "Go to the previous page" at bounding box center [37, 230] width 4 height 4
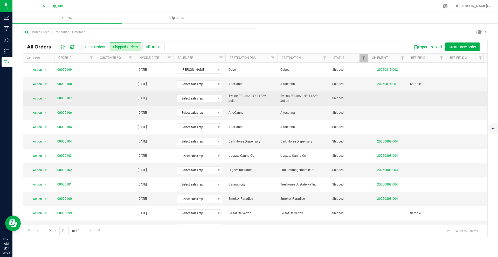
click at [61, 100] on link "00000107" at bounding box center [64, 98] width 15 height 5
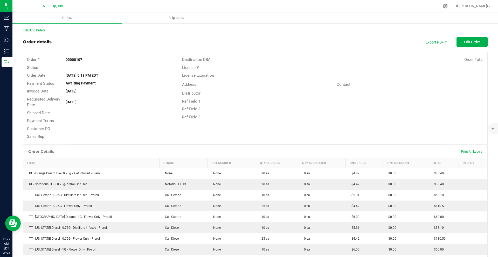
click at [40, 31] on link "Back to Orders" at bounding box center [34, 31] width 22 height 4
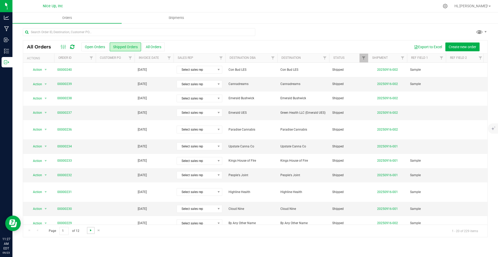
click at [89, 232] on span "Go to the next page" at bounding box center [91, 230] width 4 height 4
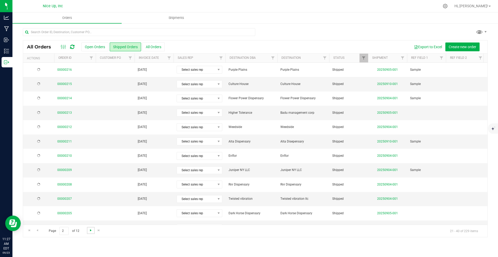
click at [89, 232] on span "Go to the next page" at bounding box center [91, 230] width 4 height 4
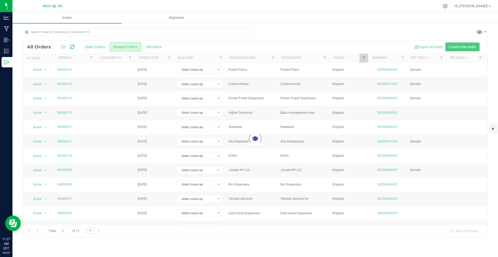
click at [89, 232] on span "Go to the next page" at bounding box center [91, 230] width 4 height 4
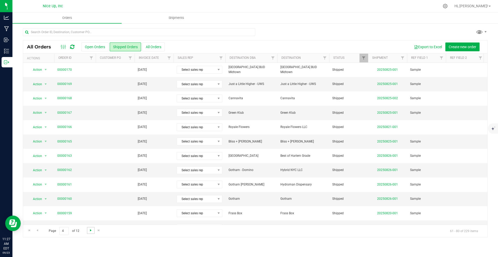
click at [89, 232] on span "Go to the next page" at bounding box center [91, 230] width 4 height 4
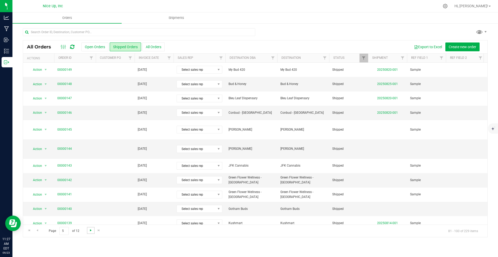
click at [89, 232] on span "Go to the next page" at bounding box center [91, 230] width 4 height 4
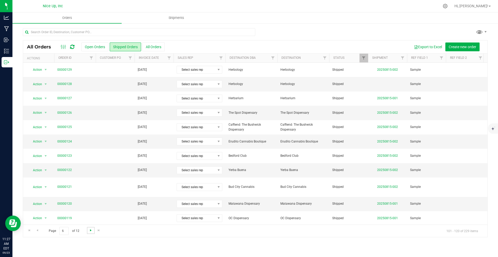
click at [89, 232] on span "Go to the next page" at bounding box center [91, 230] width 4 height 4
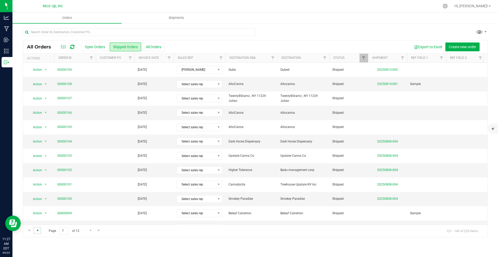
click at [38, 230] on span "Go to the previous page" at bounding box center [37, 230] width 4 height 4
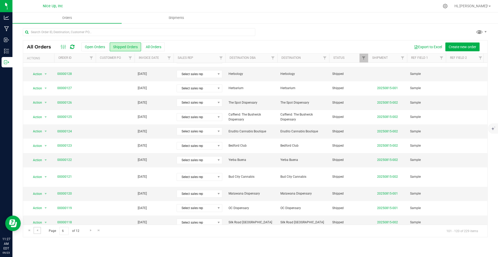
scroll to position [129, 0]
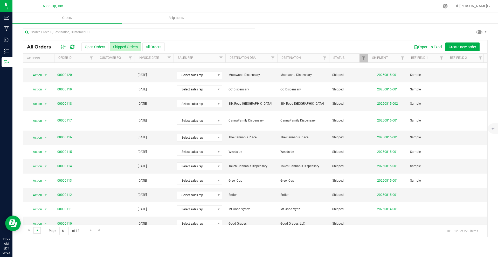
click at [38, 231] on span "Go to the previous page" at bounding box center [37, 230] width 4 height 4
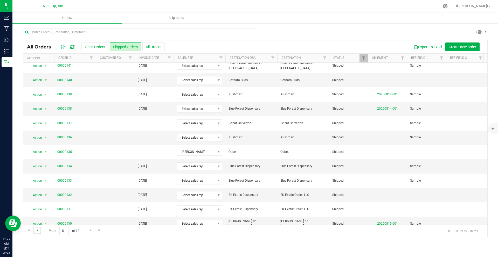
click at [39, 231] on span "Go to the previous page" at bounding box center [37, 230] width 4 height 4
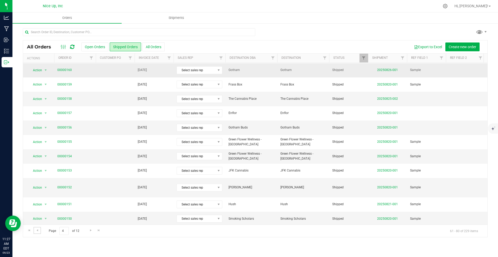
scroll to position [0, 0]
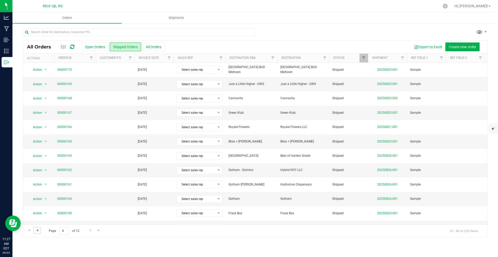
click at [39, 231] on span "Go to the previous page" at bounding box center [37, 230] width 4 height 4
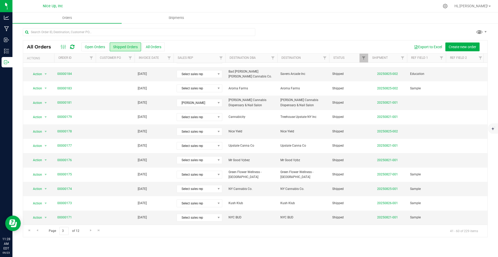
scroll to position [129, 0]
click at [37, 230] on span "Go to the previous page" at bounding box center [37, 230] width 4 height 4
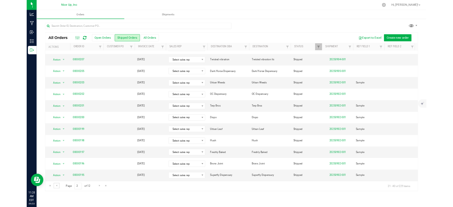
scroll to position [0, 0]
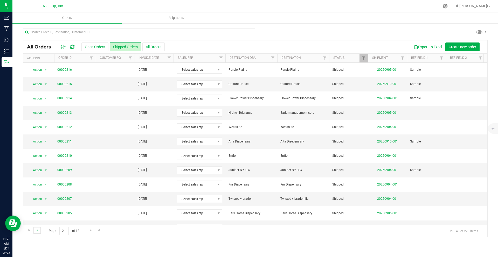
click at [40, 230] on link "Go to the previous page" at bounding box center [37, 230] width 8 height 7
